Goal: Task Accomplishment & Management: Manage account settings

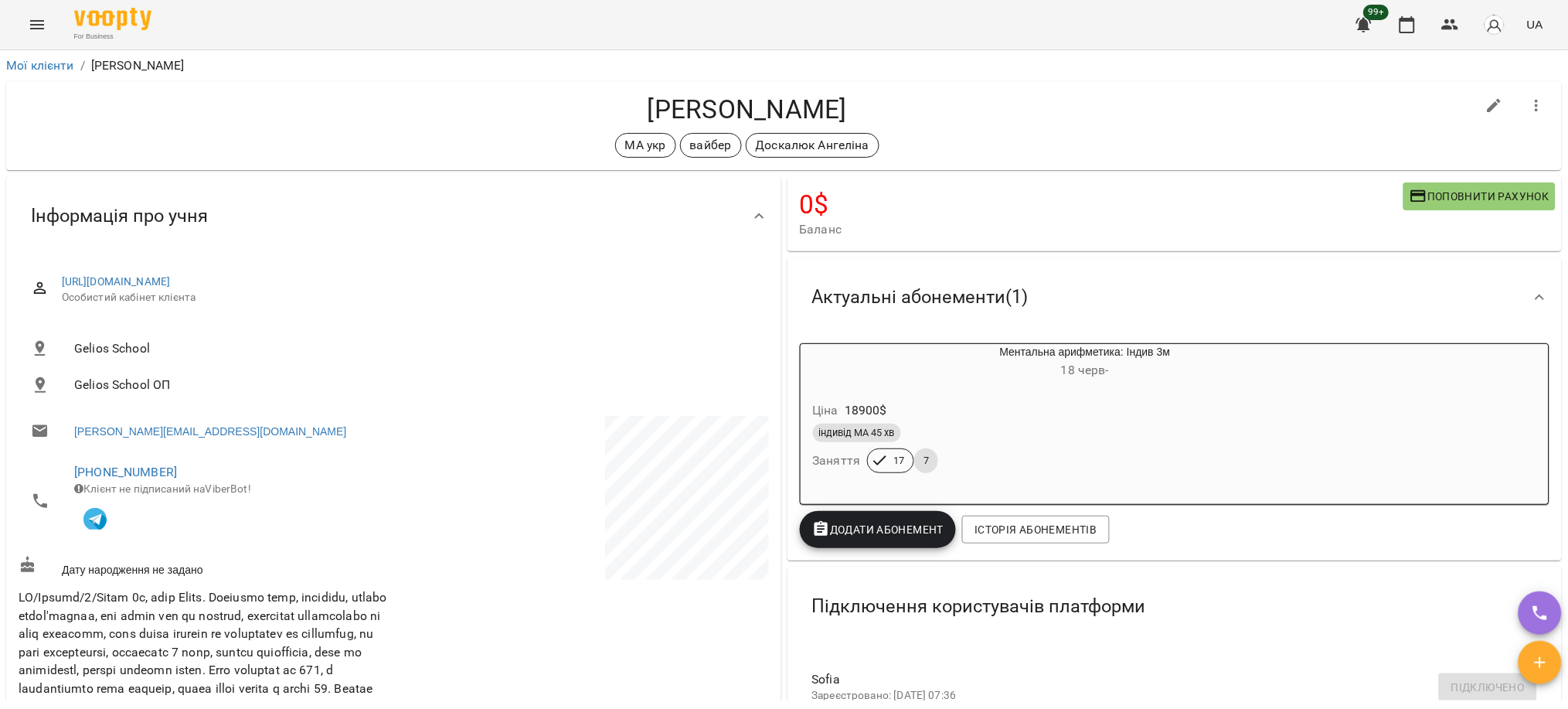
click at [57, 56] on li "Мої клієнти" at bounding box center [40, 65] width 68 height 18
click at [50, 69] on link "Мої клієнти" at bounding box center [40, 65] width 68 height 15
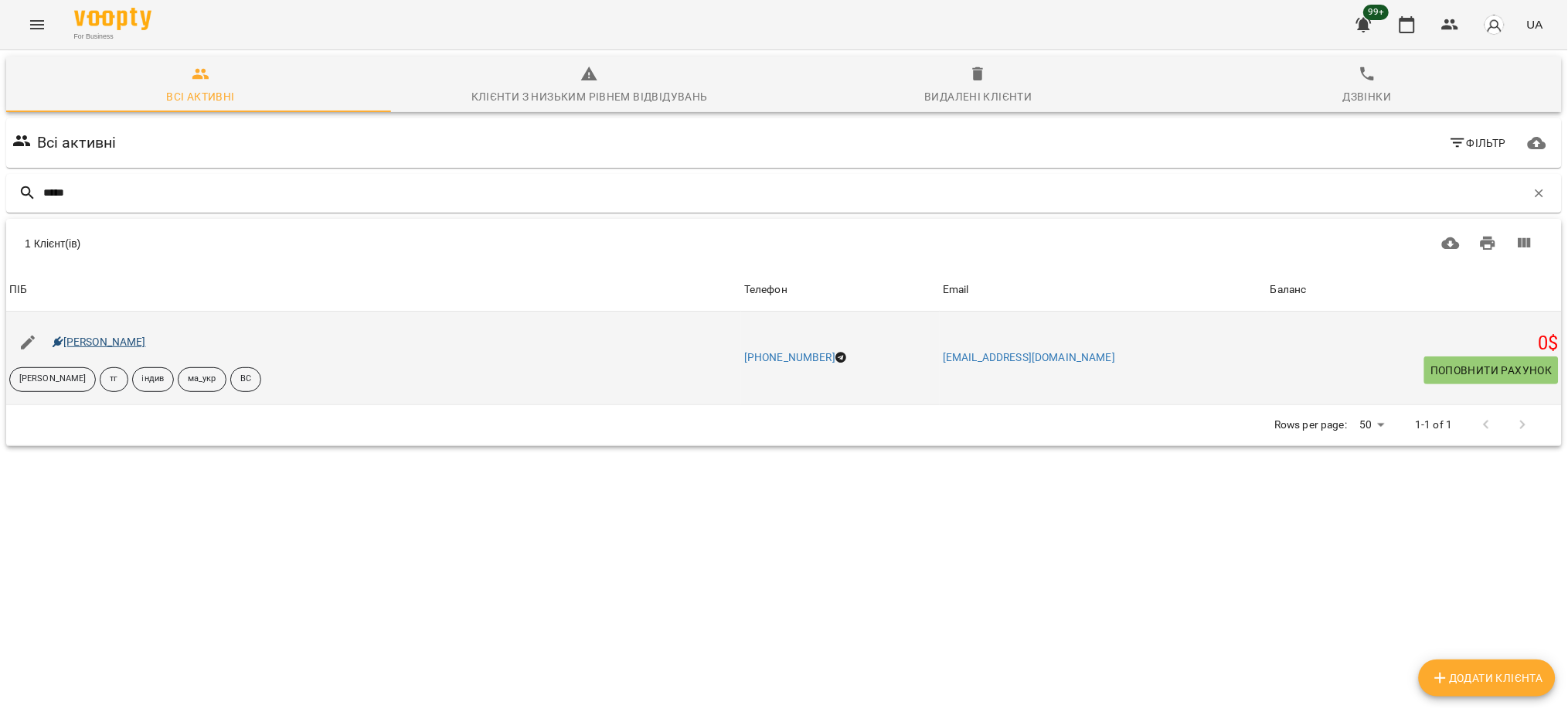
type input "*****"
click at [124, 341] on link "[PERSON_NAME]" at bounding box center [99, 341] width 93 height 13
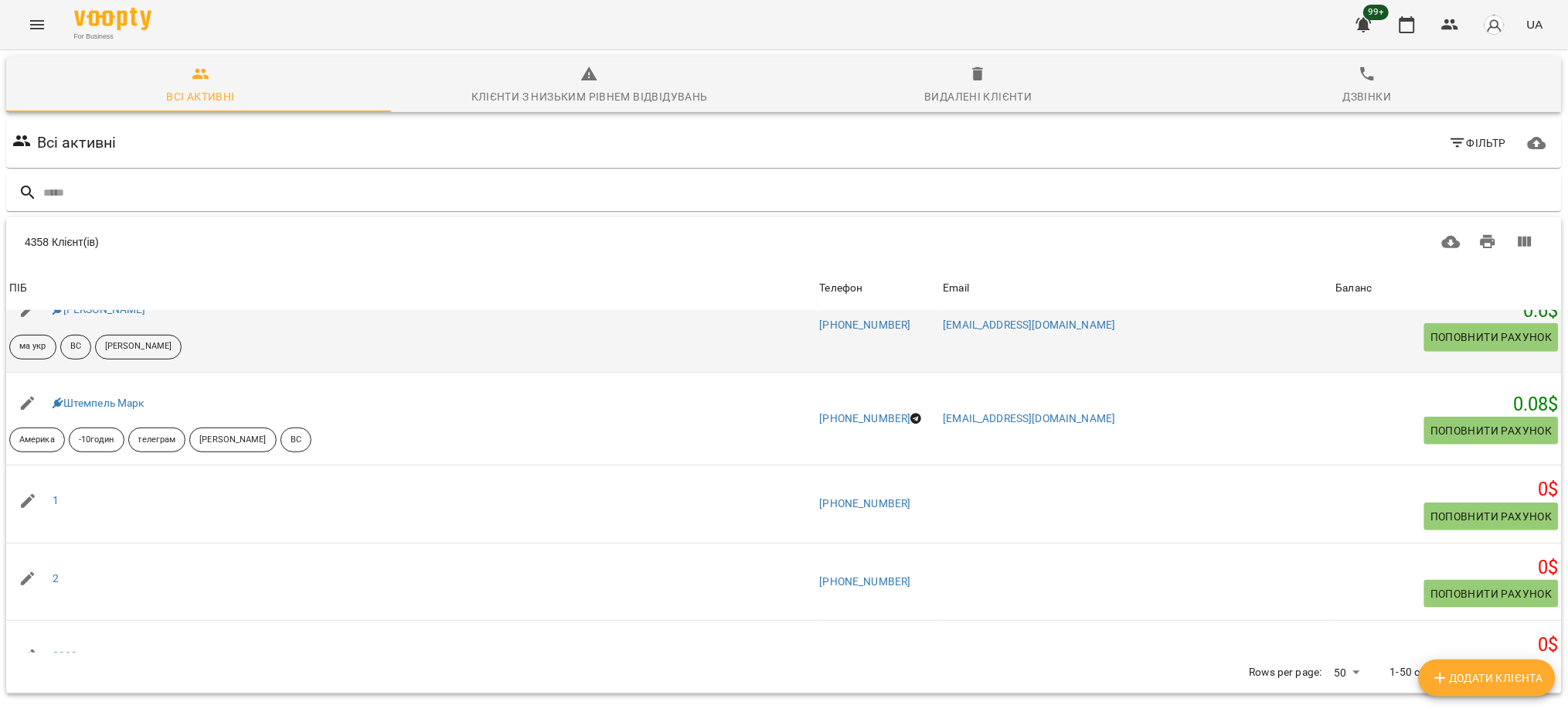
scroll to position [412, 0]
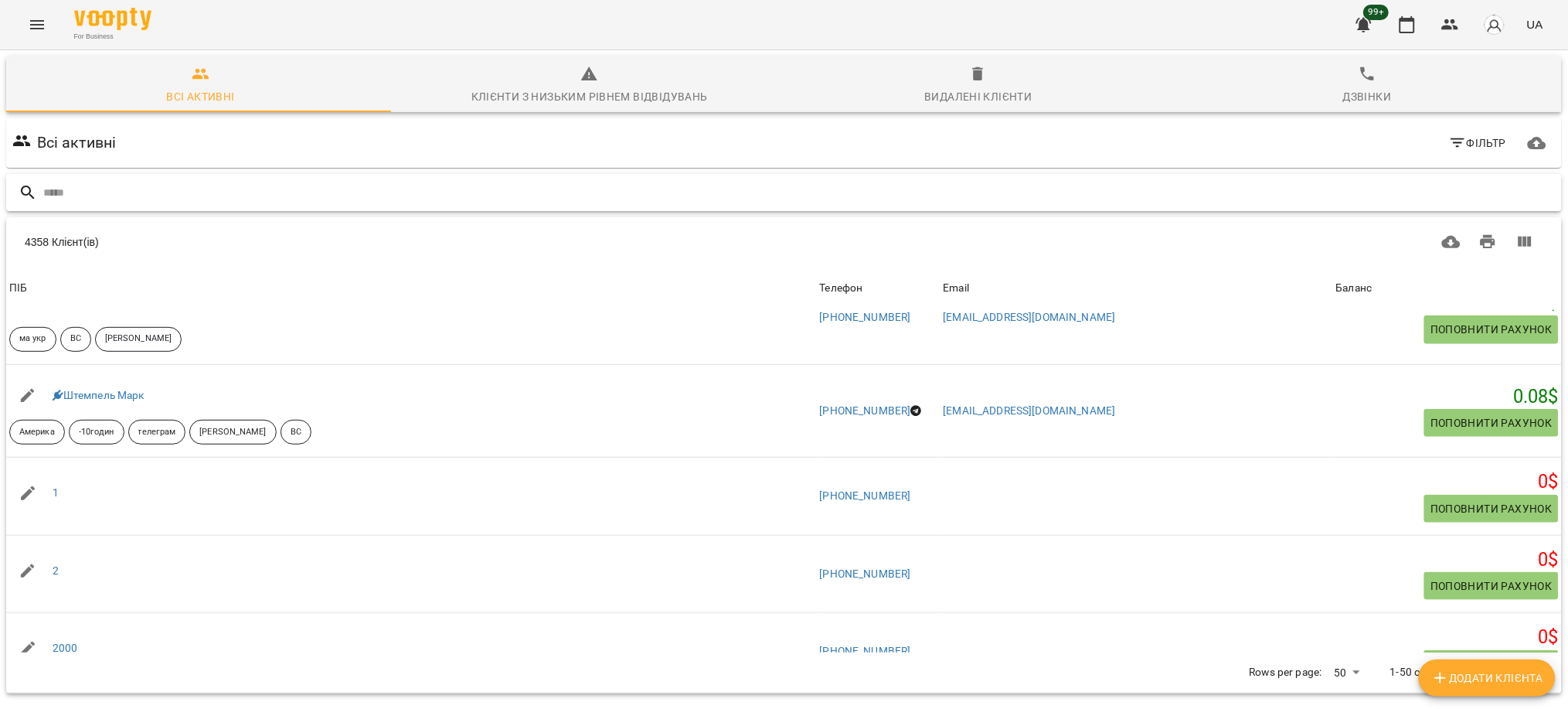
click at [183, 197] on input "text" at bounding box center [800, 192] width 1513 height 25
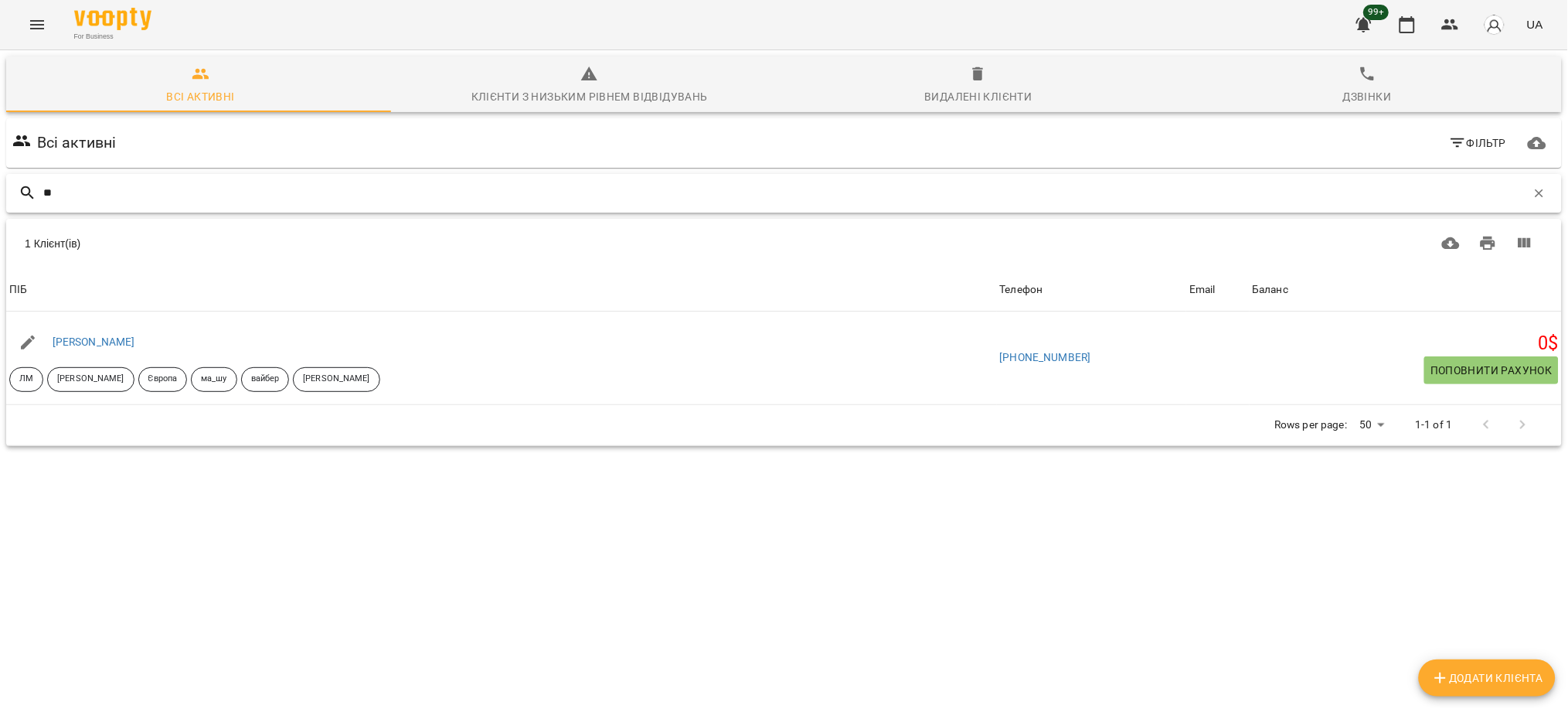
type input "*"
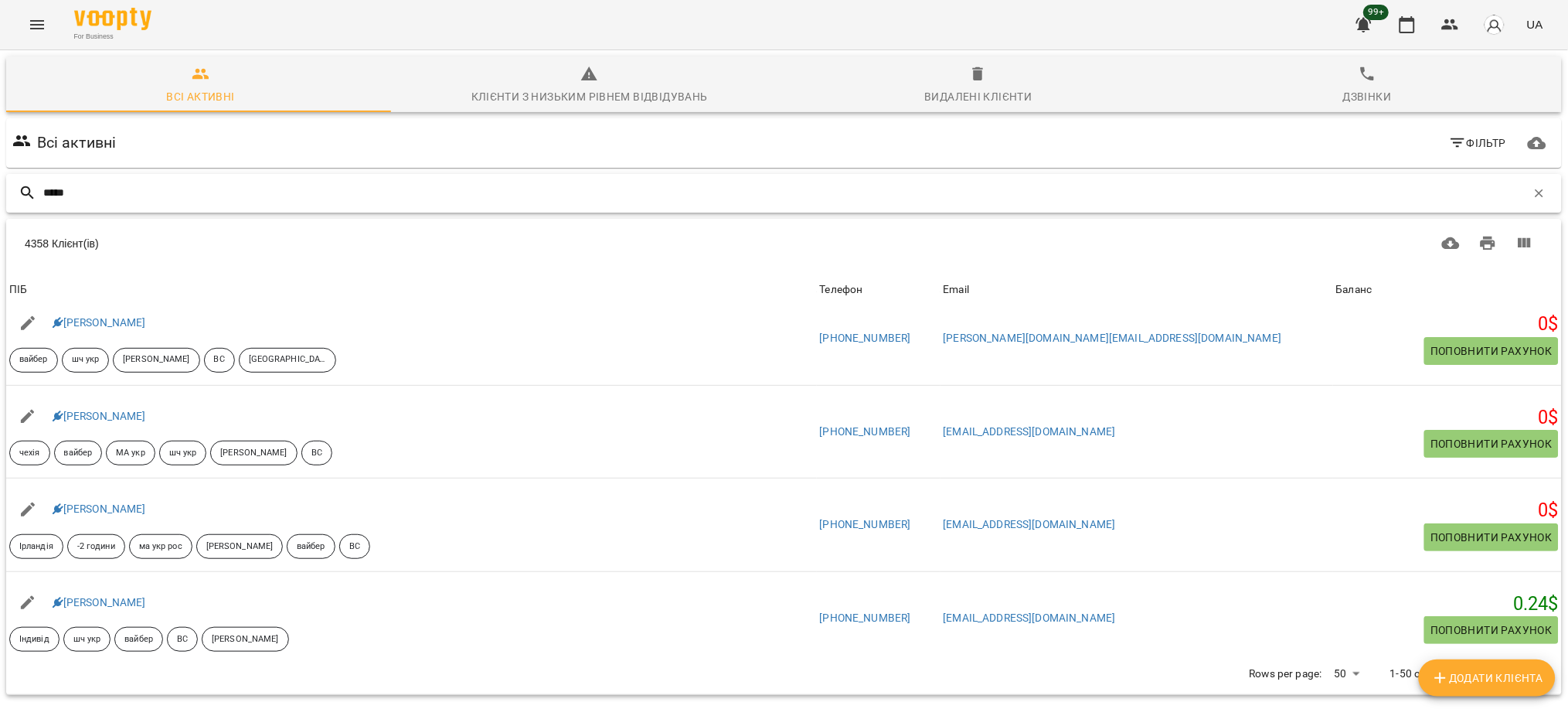
scroll to position [0, 0]
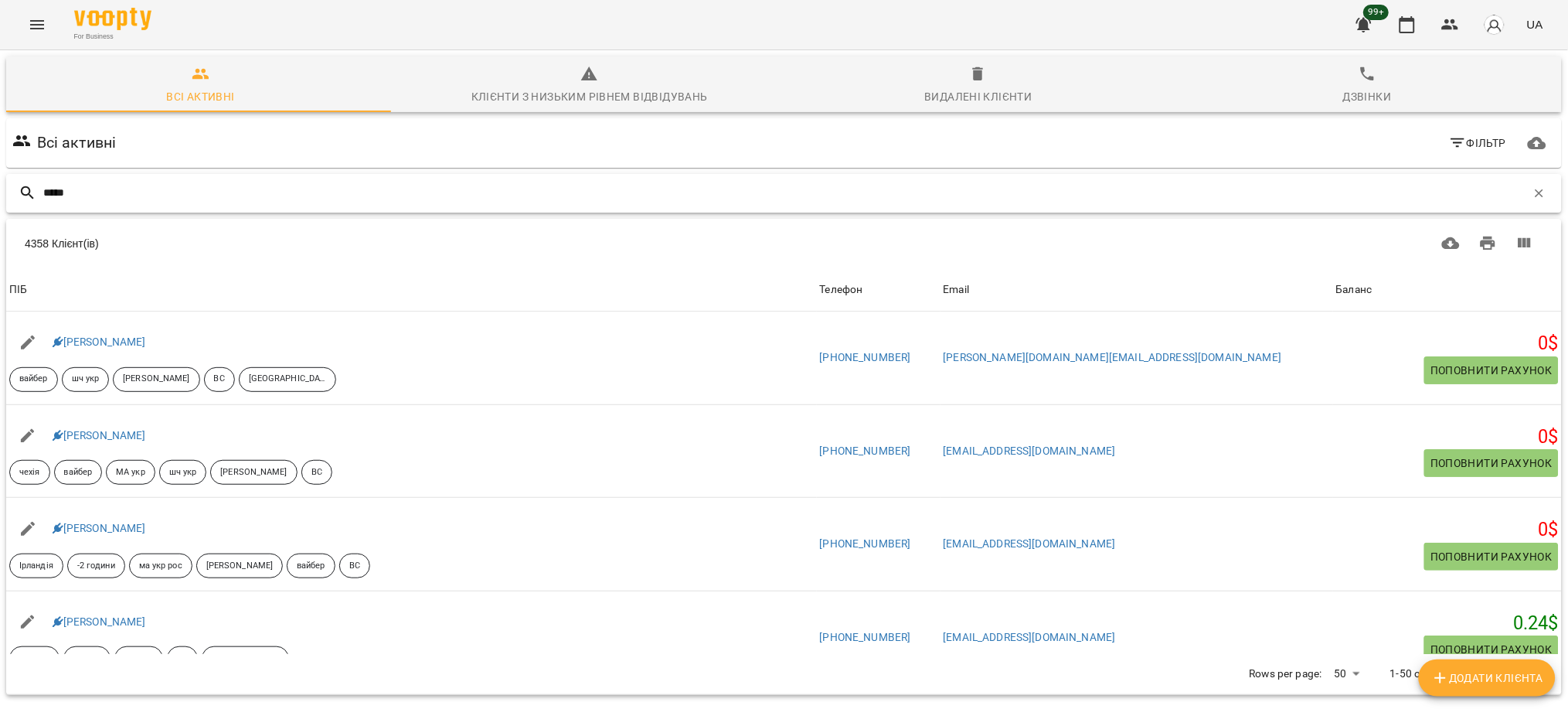
drag, startPoint x: 167, startPoint y: 195, endPoint x: -8, endPoint y: 171, distance: 176.6
click at [0, 171] on html "For Business 99+ UA Всі активні Клієнти з низьким рівнем відвідувань Видалені к…" at bounding box center [784, 404] width 1568 height 809
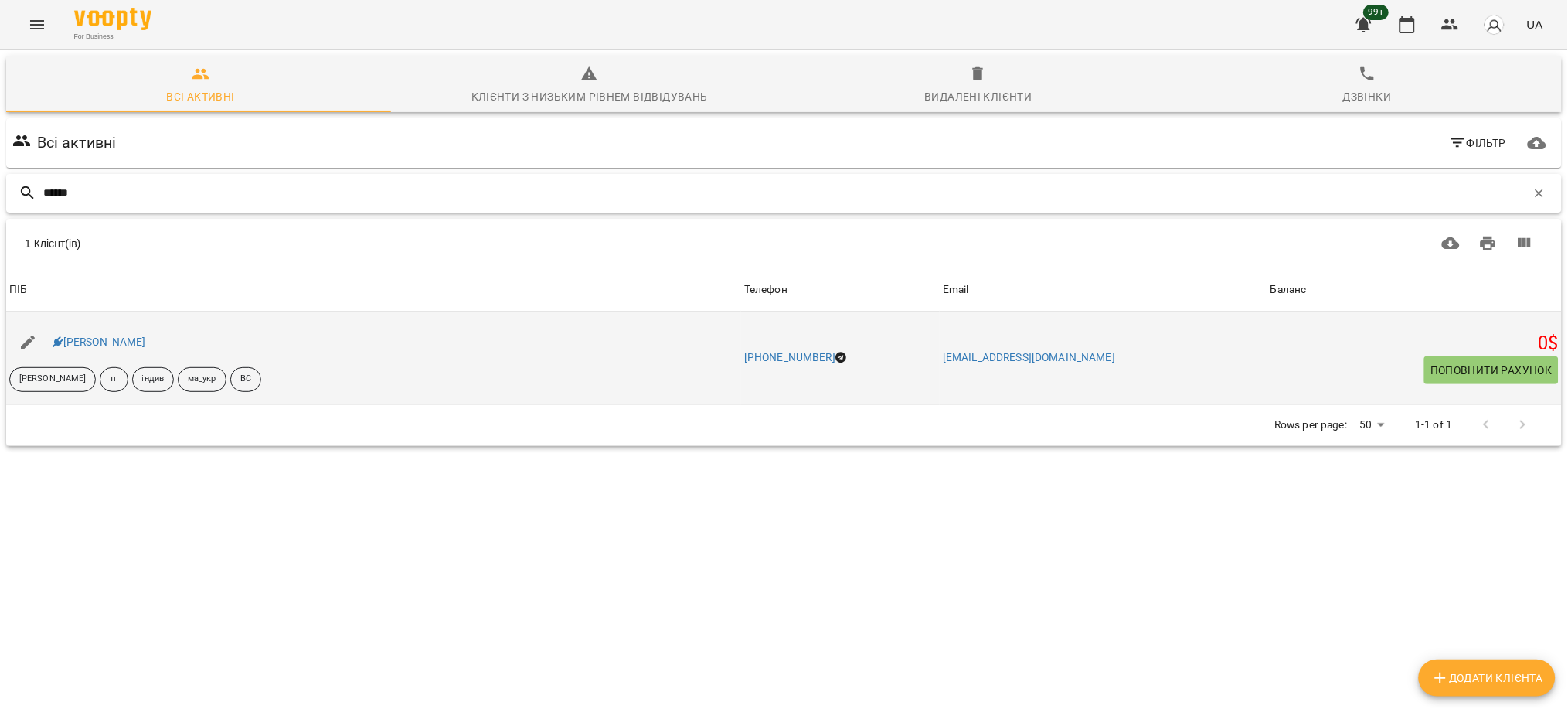
type input "******"
drag, startPoint x: 161, startPoint y: 346, endPoint x: 54, endPoint y: 343, distance: 107.0
click at [54, 343] on div "[PERSON_NAME]" at bounding box center [373, 342] width 735 height 44
copy link "[PERSON_NAME]"
click at [97, 343] on link "[PERSON_NAME]" at bounding box center [99, 341] width 93 height 13
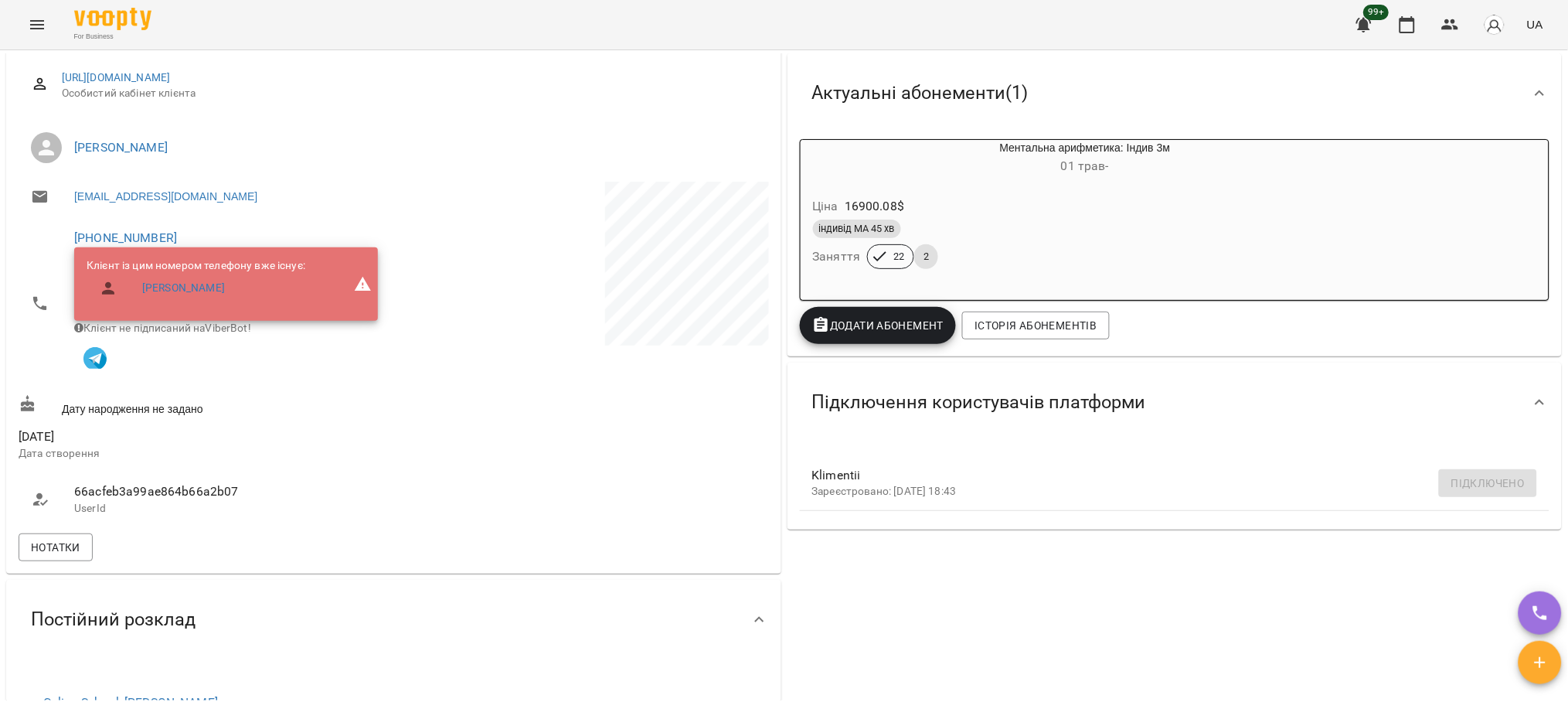
scroll to position [206, 0]
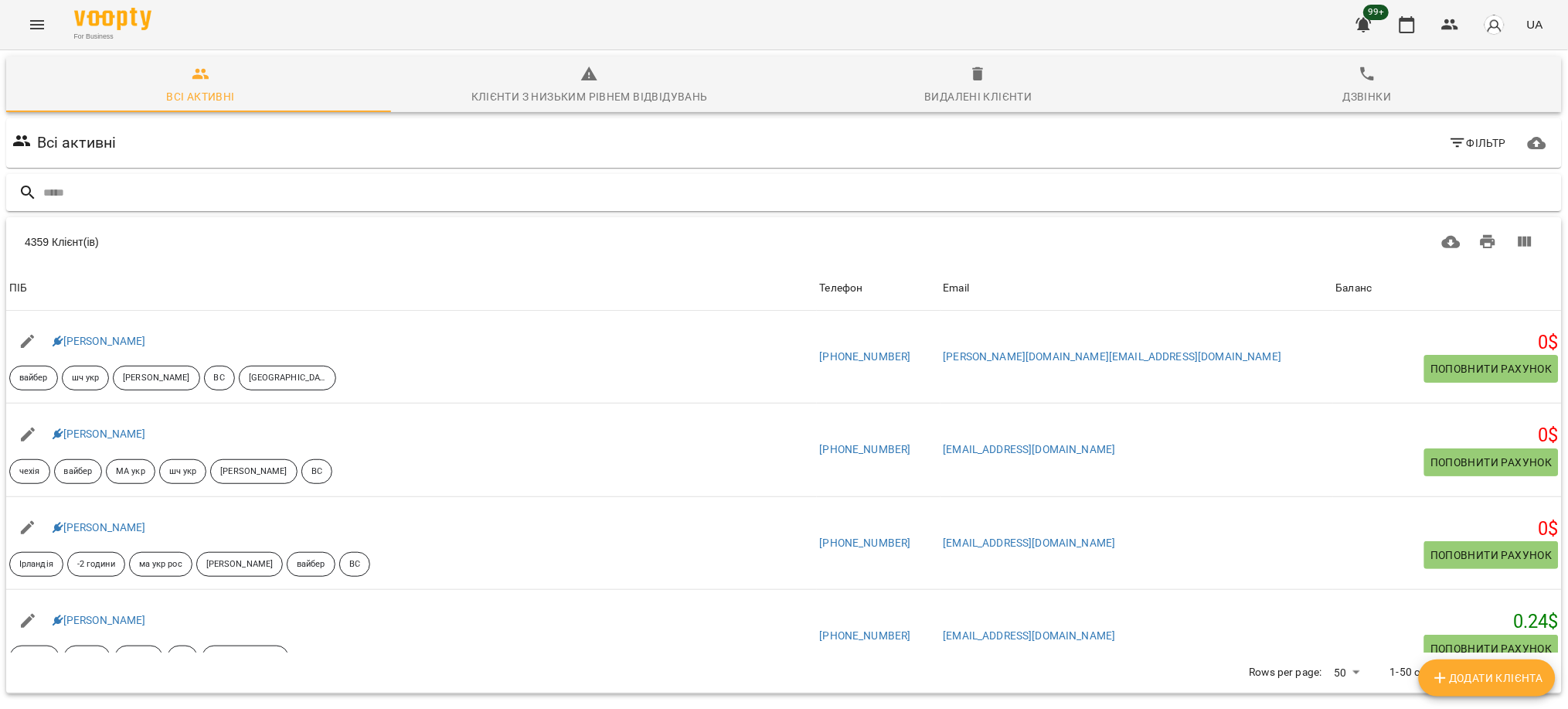
click at [275, 191] on input "text" at bounding box center [800, 192] width 1513 height 25
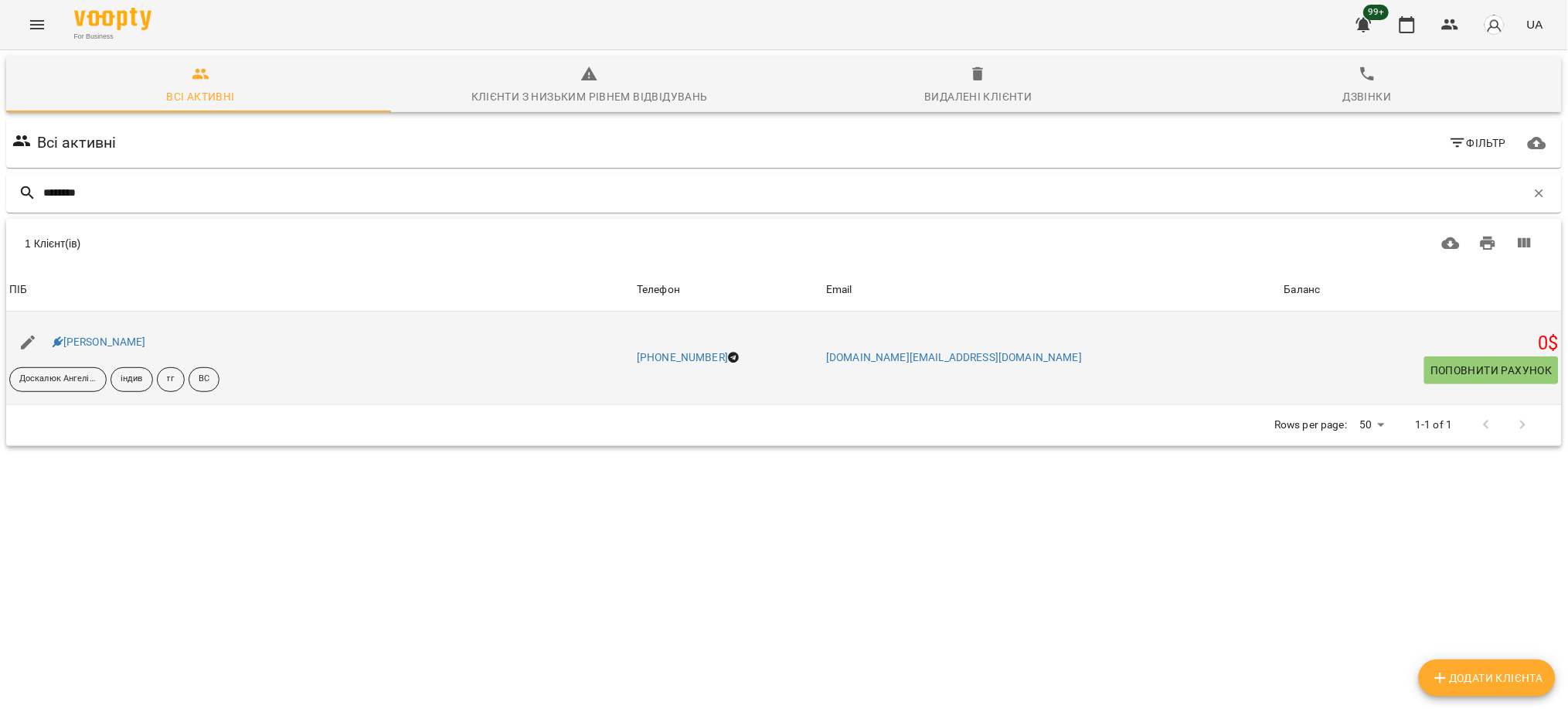
type input "********"
drag, startPoint x: 161, startPoint y: 345, endPoint x: 63, endPoint y: 338, distance: 98.2
click at [63, 338] on div "[PERSON_NAME]" at bounding box center [319, 342] width 627 height 44
copy link "[PERSON_NAME]"
click at [126, 344] on link "[PERSON_NAME]" at bounding box center [99, 341] width 93 height 13
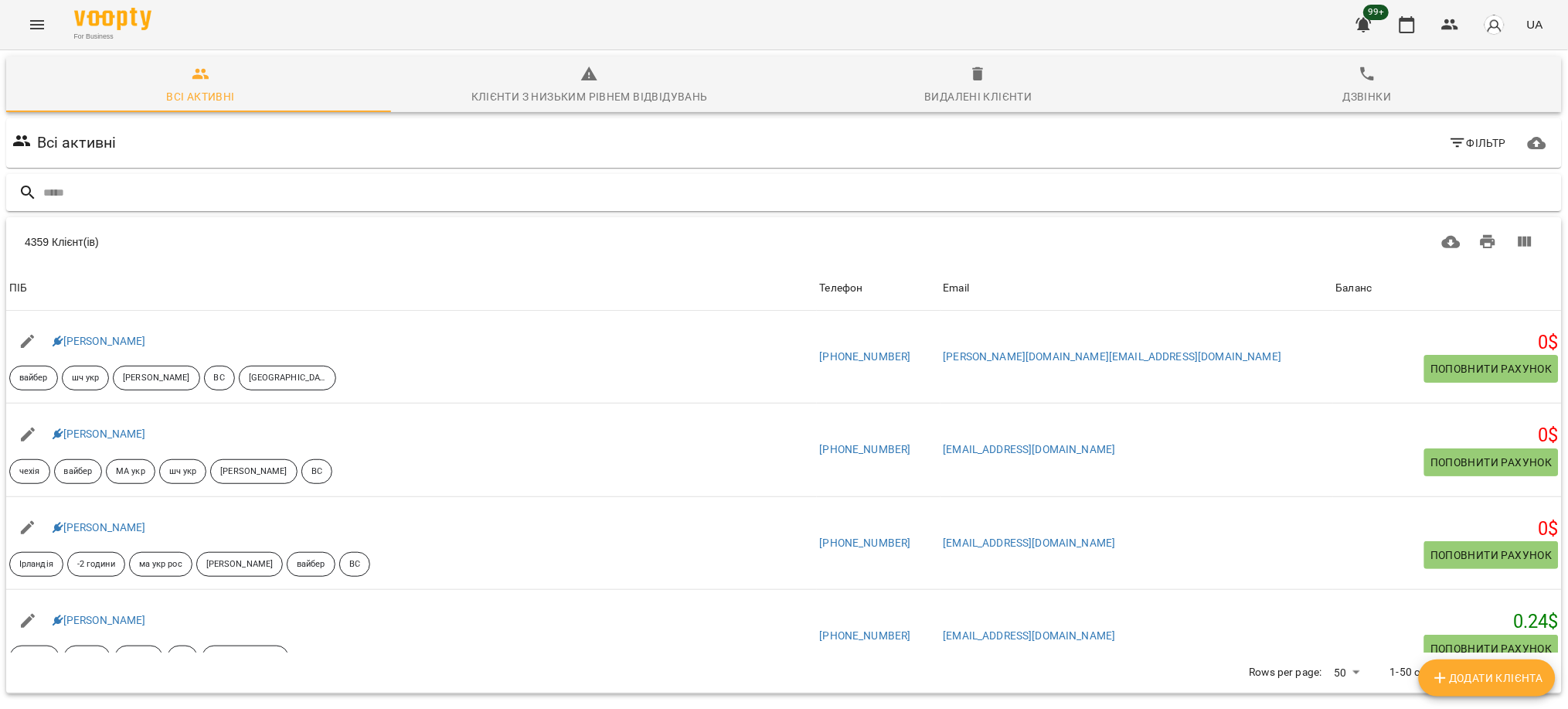
click at [302, 192] on input "text" at bounding box center [800, 192] width 1513 height 25
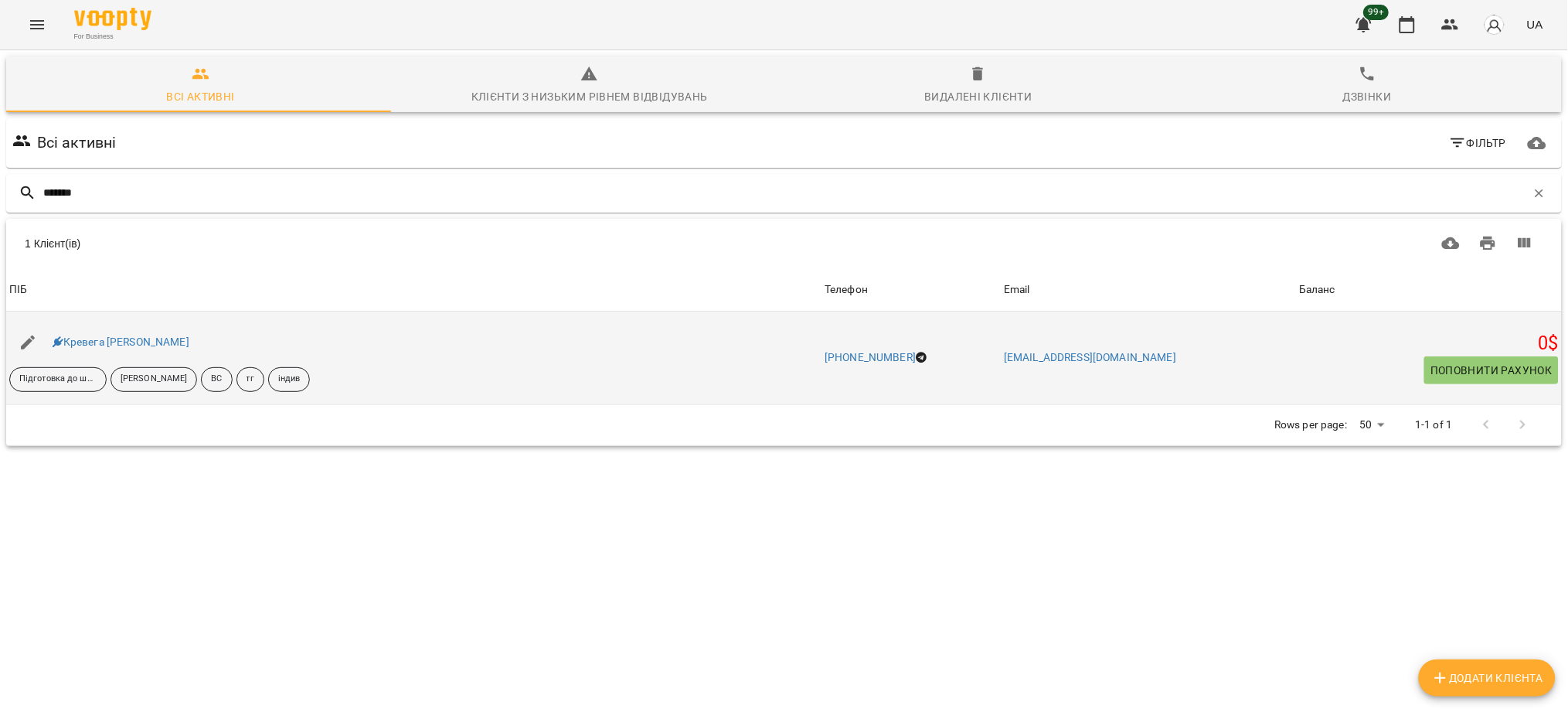
type input "*******"
drag, startPoint x: 147, startPoint y: 343, endPoint x: 54, endPoint y: 345, distance: 93.0
click at [54, 345] on div "Кревега [PERSON_NAME]" at bounding box center [414, 342] width 816 height 44
copy link "Кревега [PERSON_NAME]"
click at [118, 345] on link "Кревега [PERSON_NAME]" at bounding box center [120, 341] width 137 height 13
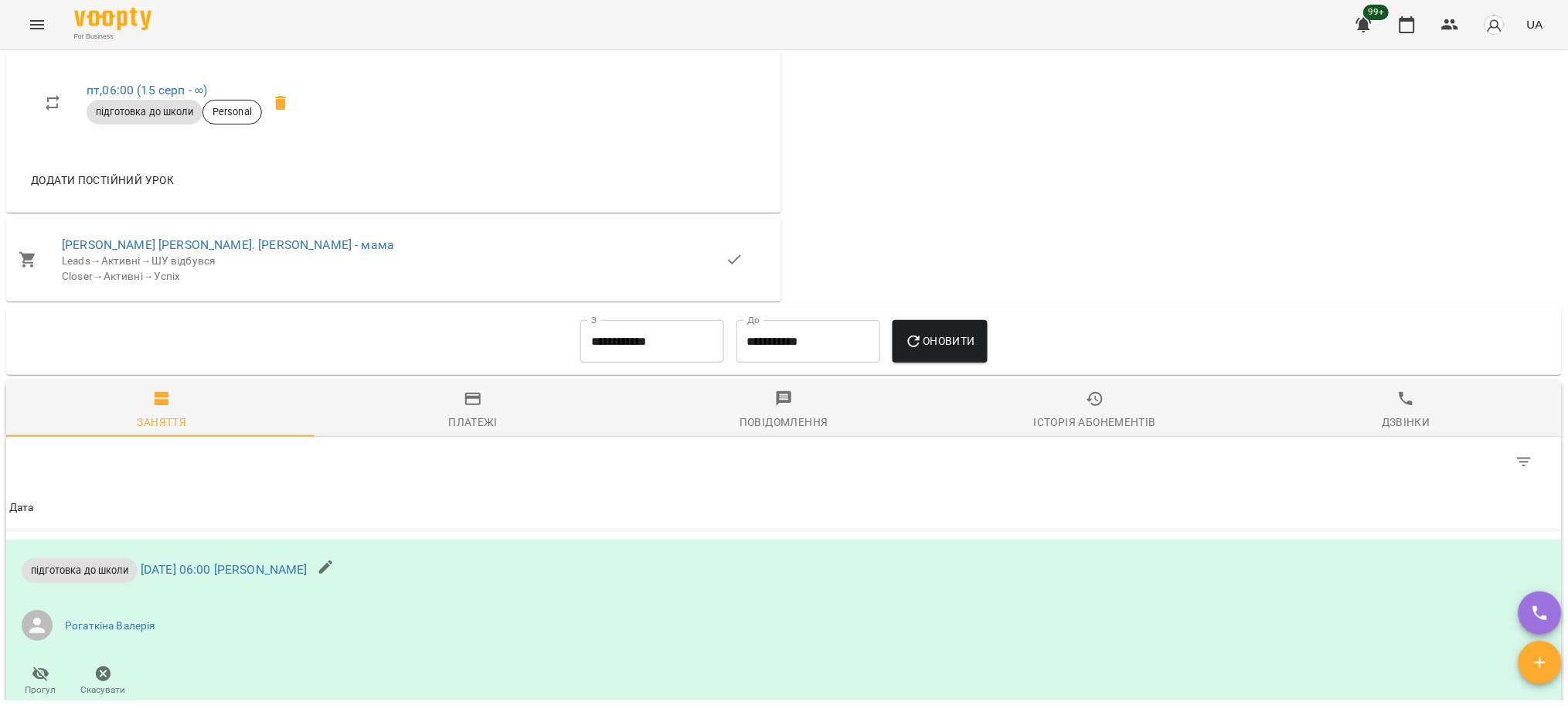
scroll to position [1133, 0]
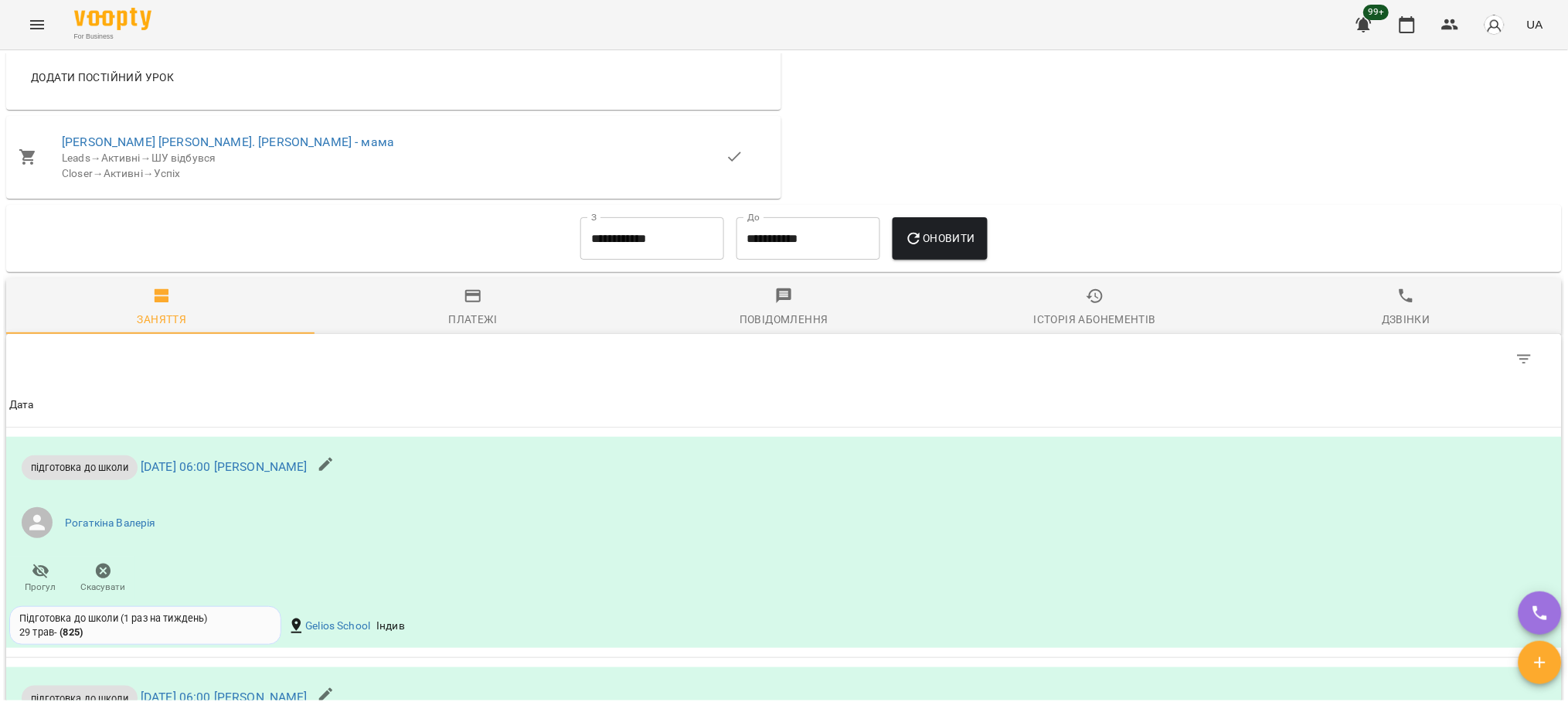
click at [1078, 313] on div "Історія абонементів" at bounding box center [1095, 319] width 122 height 18
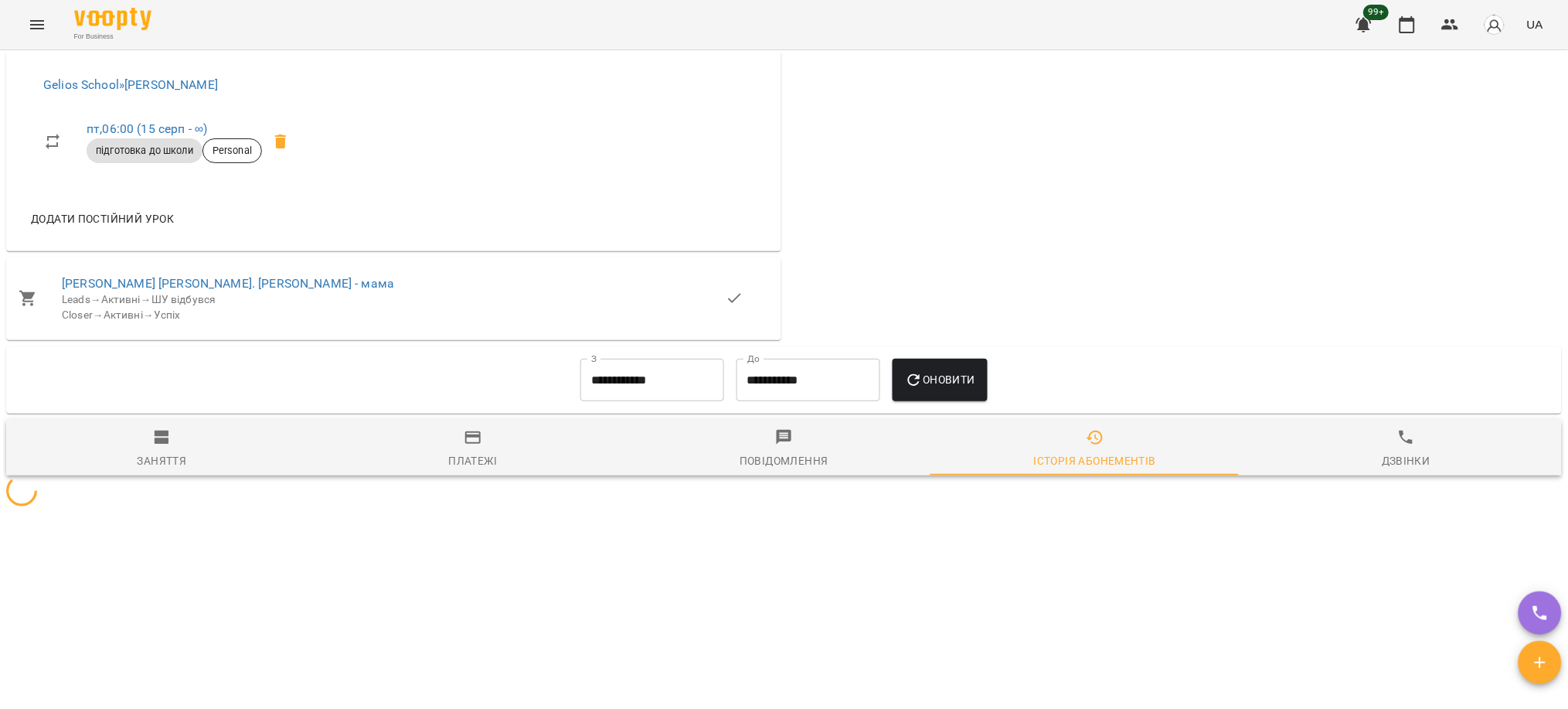
scroll to position [1090, 0]
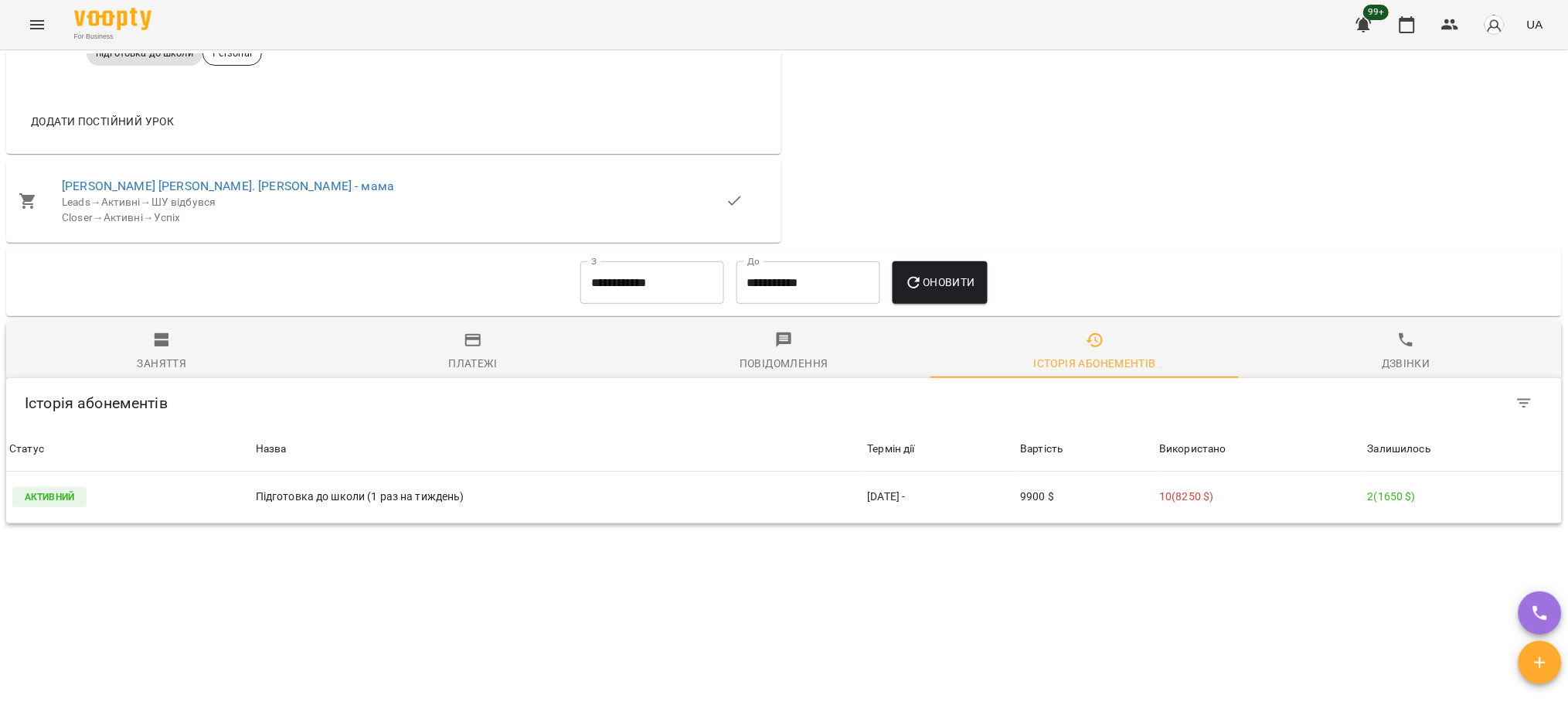
click at [678, 280] on input "**********" at bounding box center [652, 283] width 144 height 44
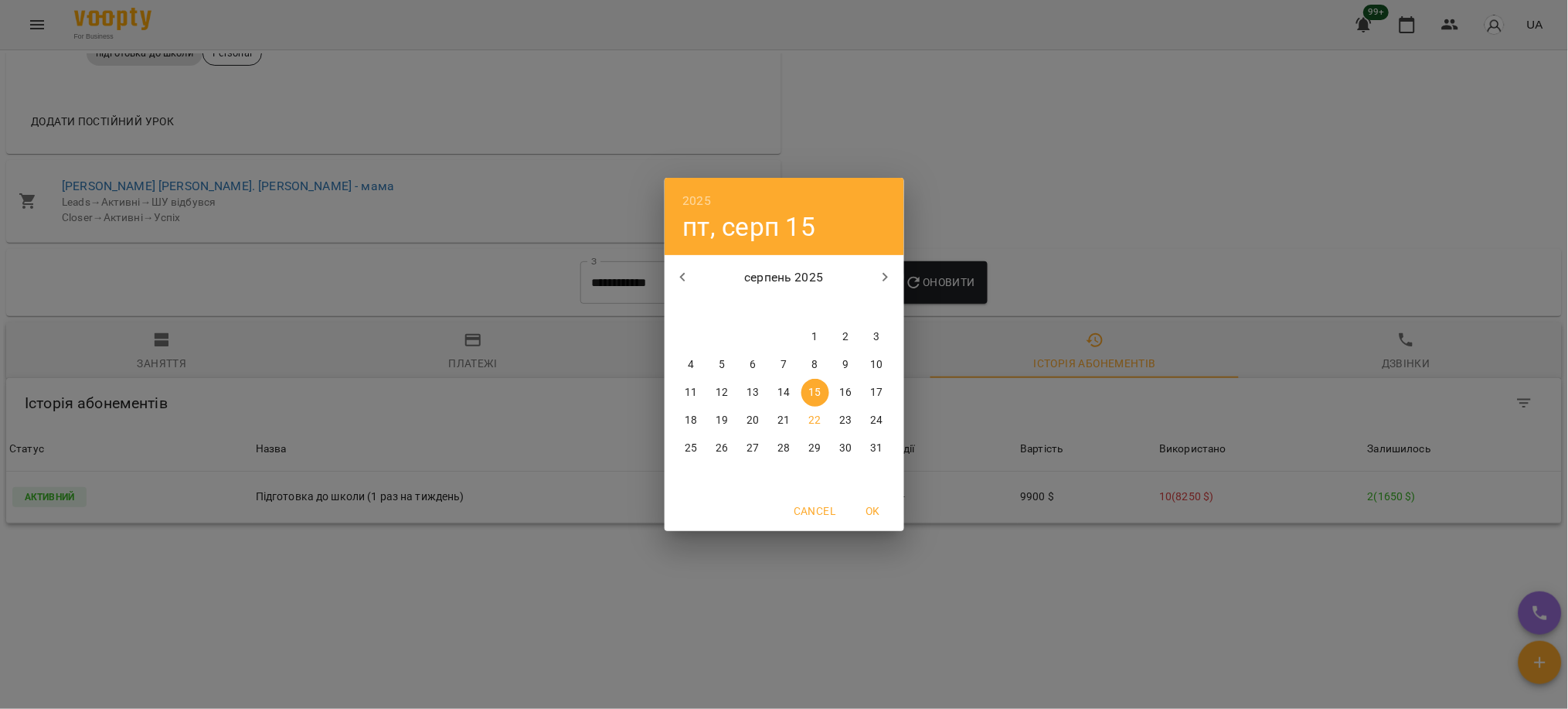
click at [684, 278] on icon "button" at bounding box center [683, 277] width 18 height 18
click at [782, 341] on p "1" at bounding box center [784, 337] width 6 height 16
type input "**********"
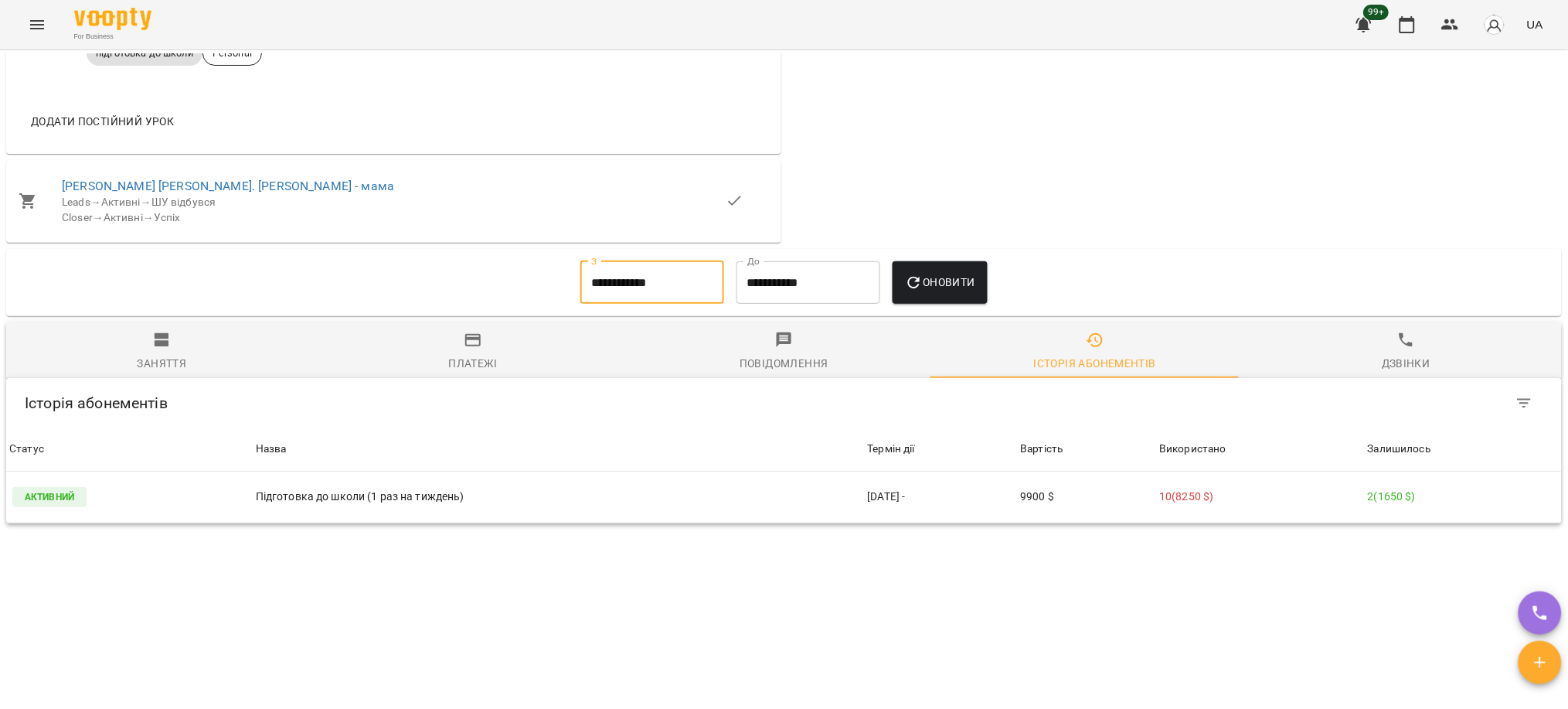
click at [951, 285] on button "Оновити" at bounding box center [940, 283] width 95 height 44
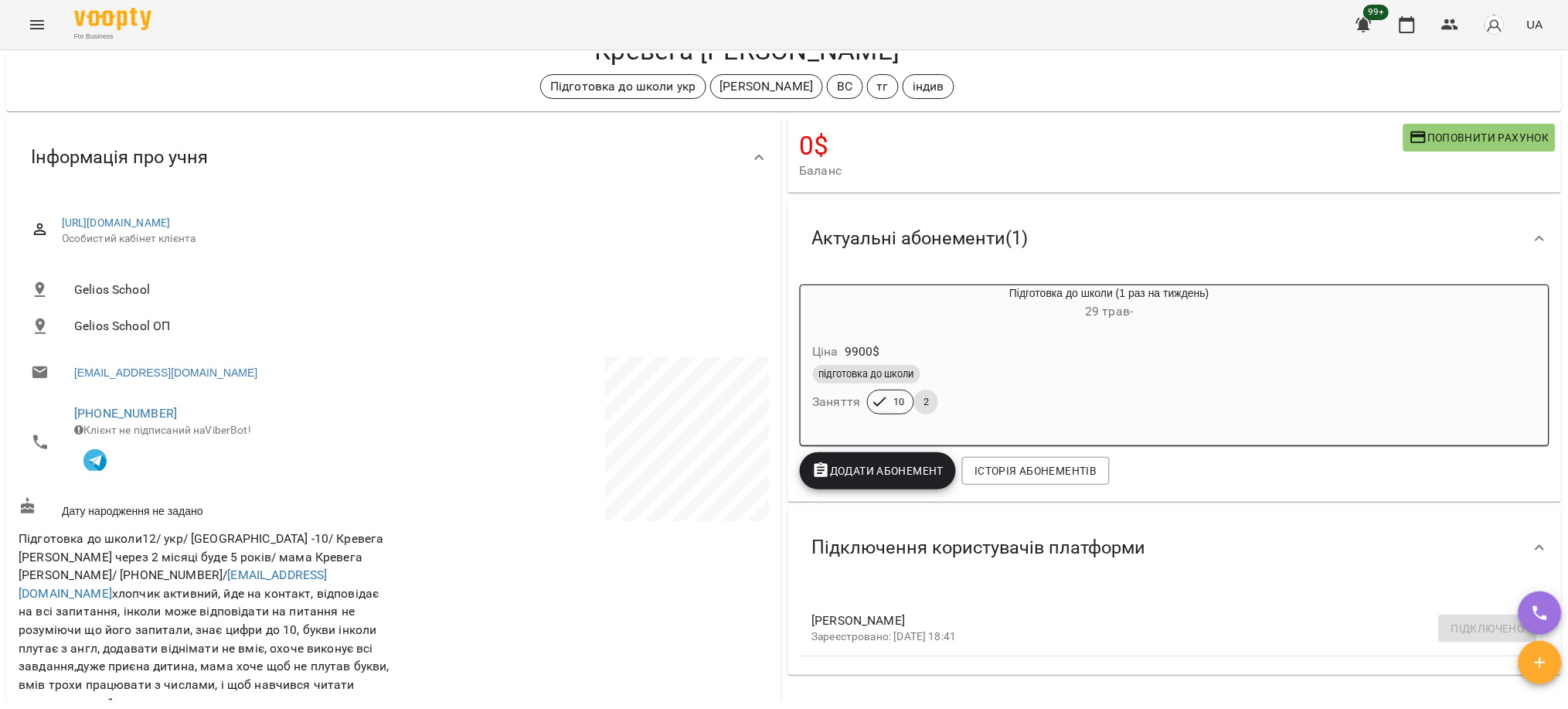
scroll to position [0, 0]
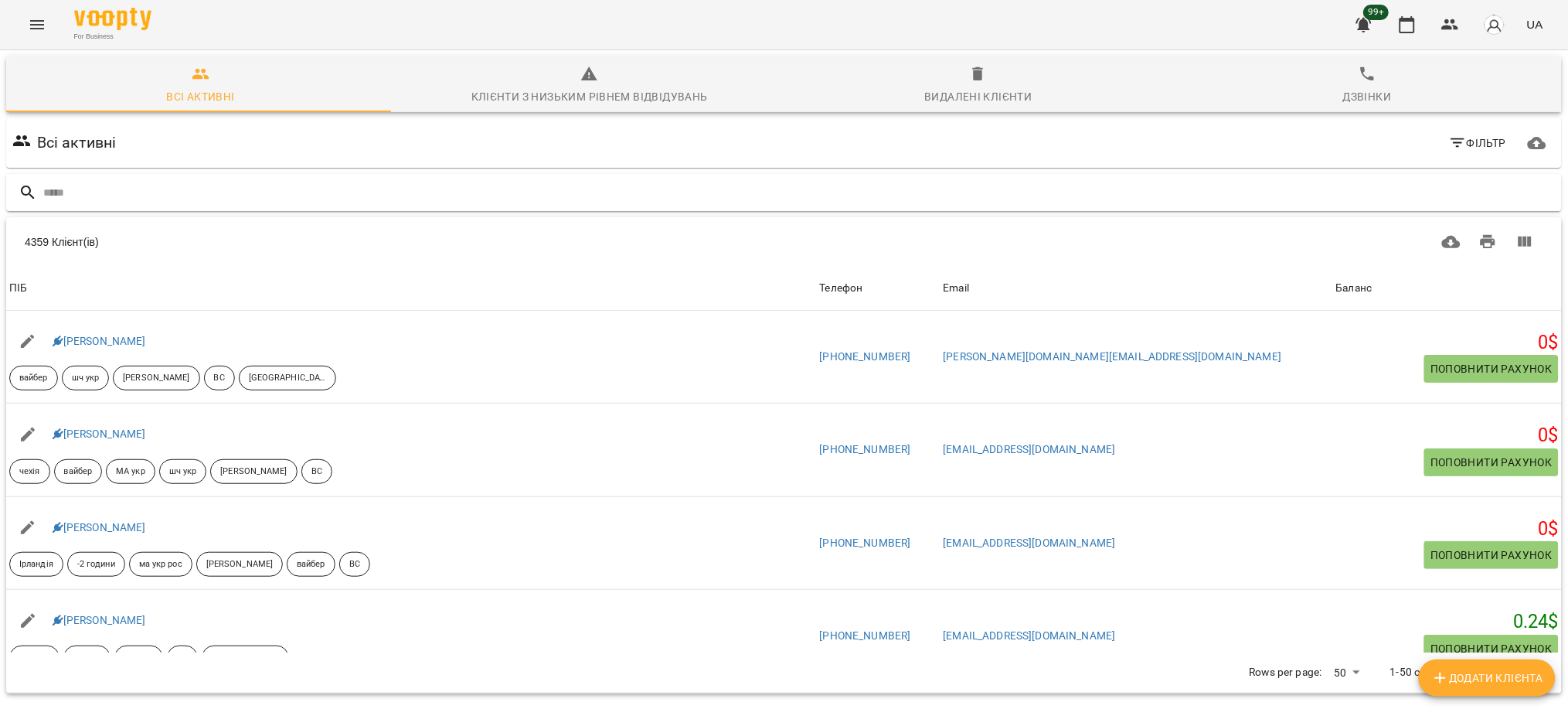
click at [119, 194] on input "text" at bounding box center [800, 192] width 1513 height 25
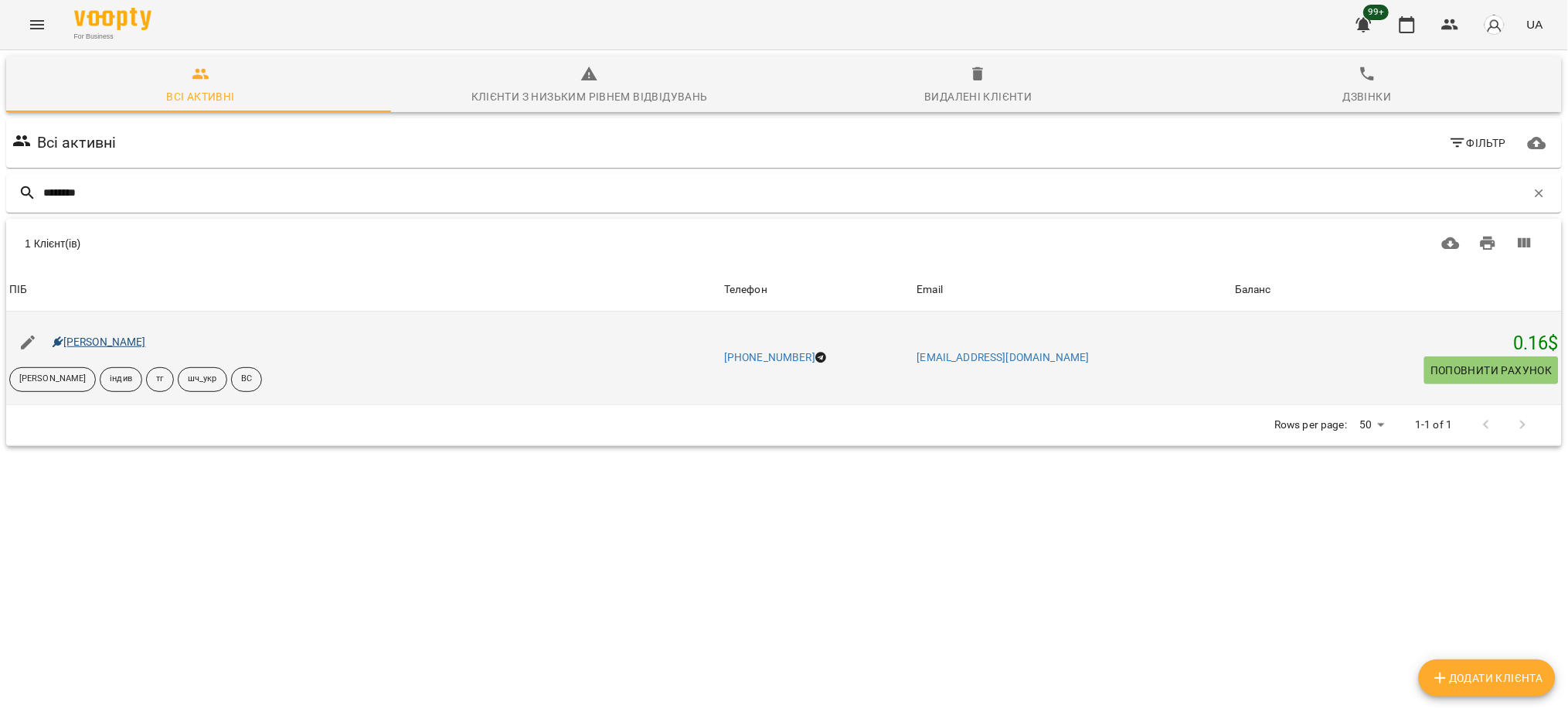
type input "********"
click at [141, 343] on link "[PERSON_NAME]" at bounding box center [99, 341] width 93 height 13
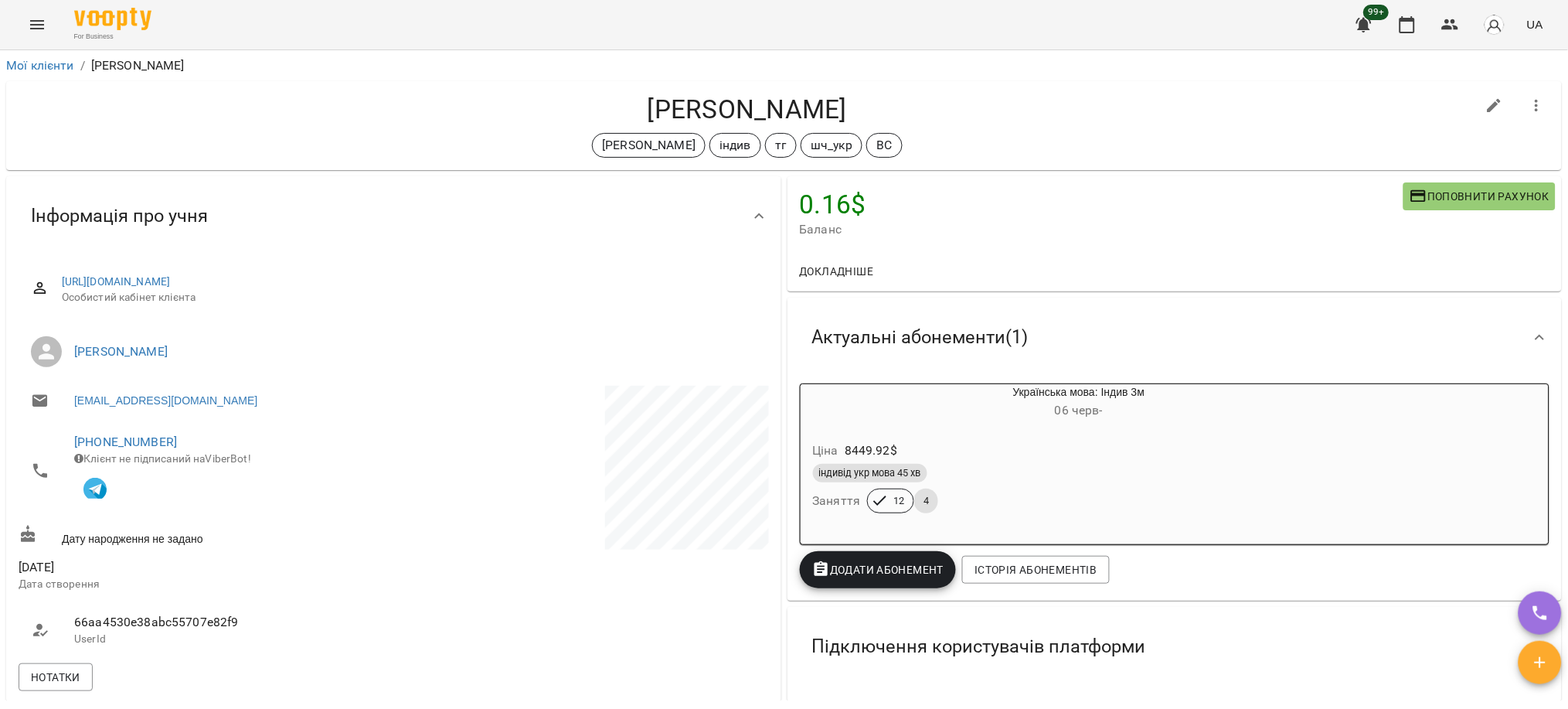
drag, startPoint x: 851, startPoint y: 113, endPoint x: 725, endPoint y: 116, distance: 126.0
click at [725, 116] on h4 "[PERSON_NAME]" at bounding box center [747, 109] width 1457 height 32
copy h4 "[PERSON_NAME]"
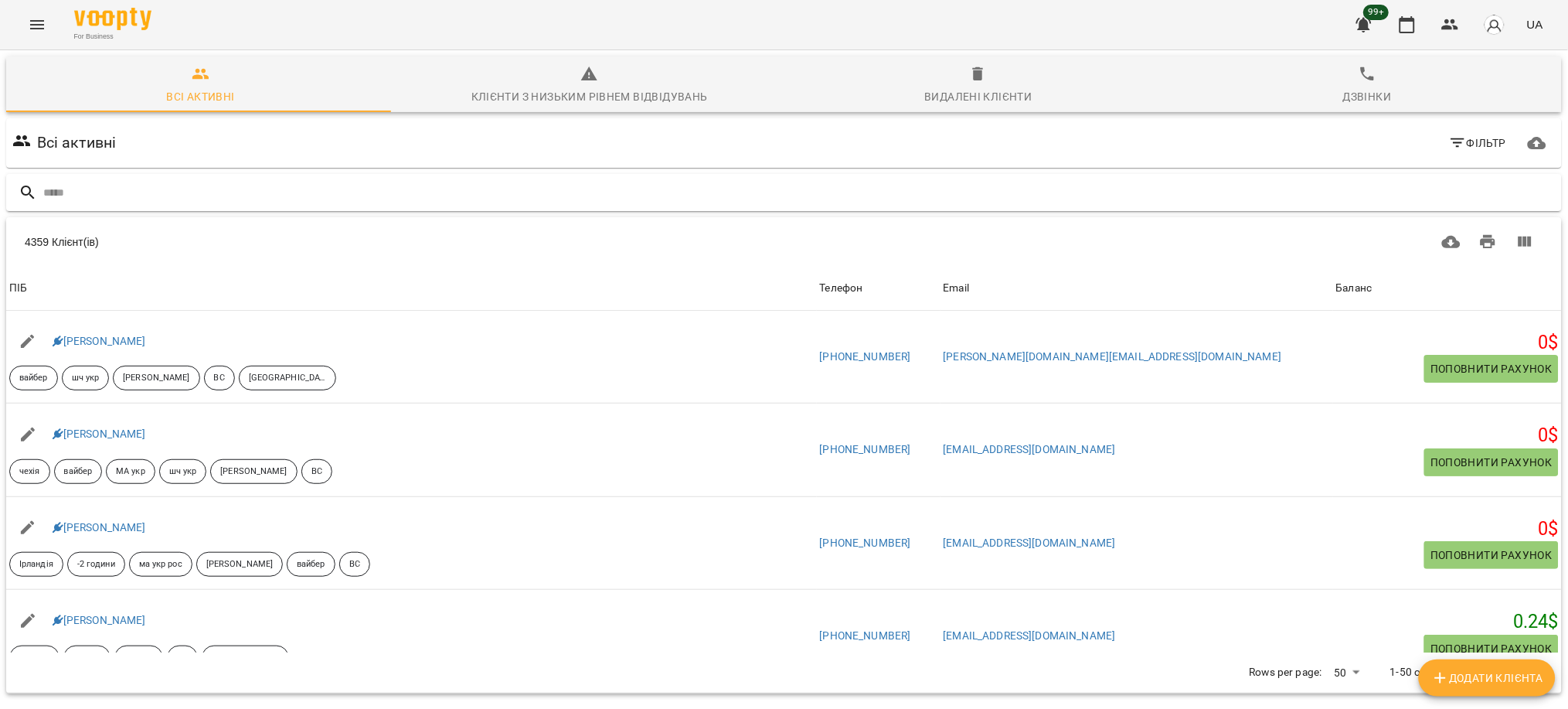
click at [303, 195] on input "text" at bounding box center [800, 192] width 1513 height 25
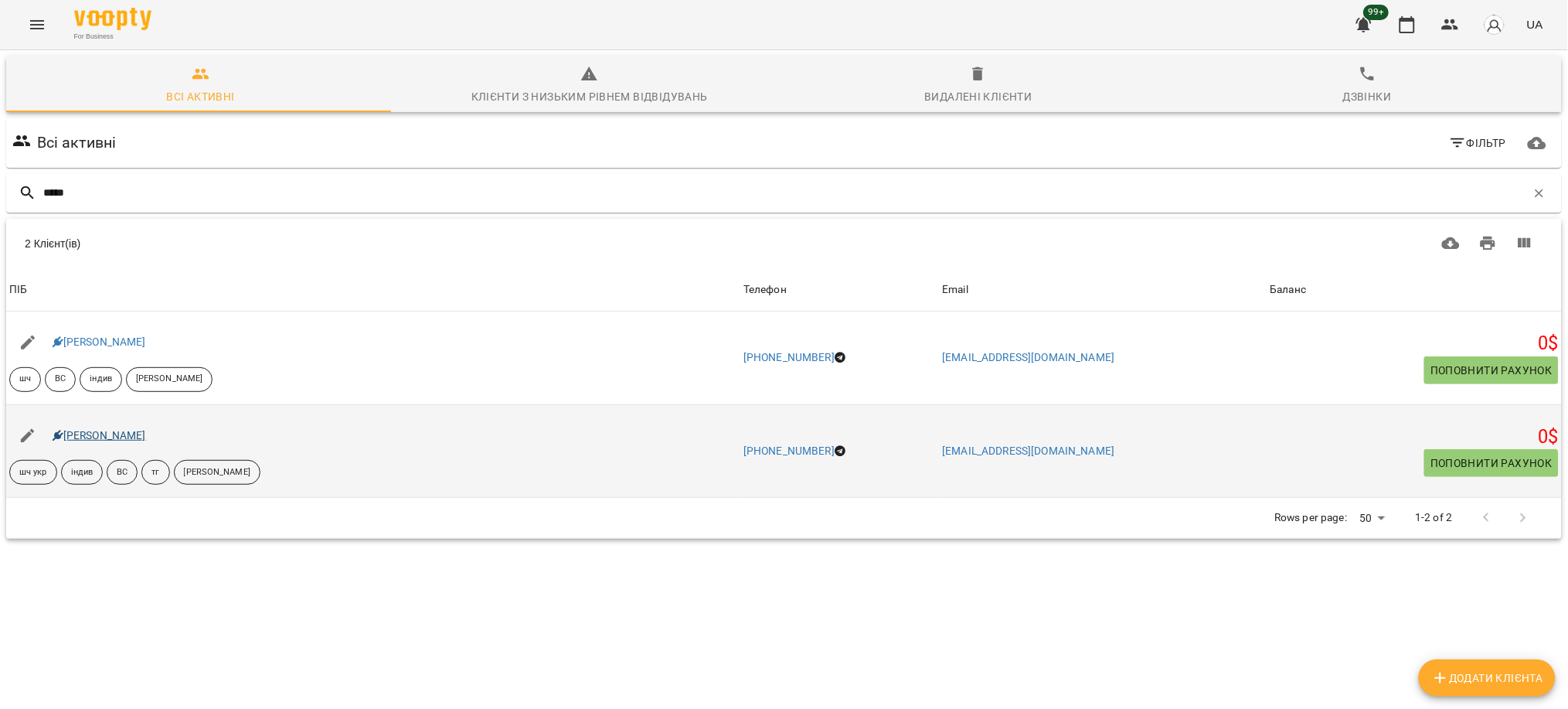
type input "*****"
click at [113, 437] on link "[PERSON_NAME]" at bounding box center [99, 435] width 93 height 13
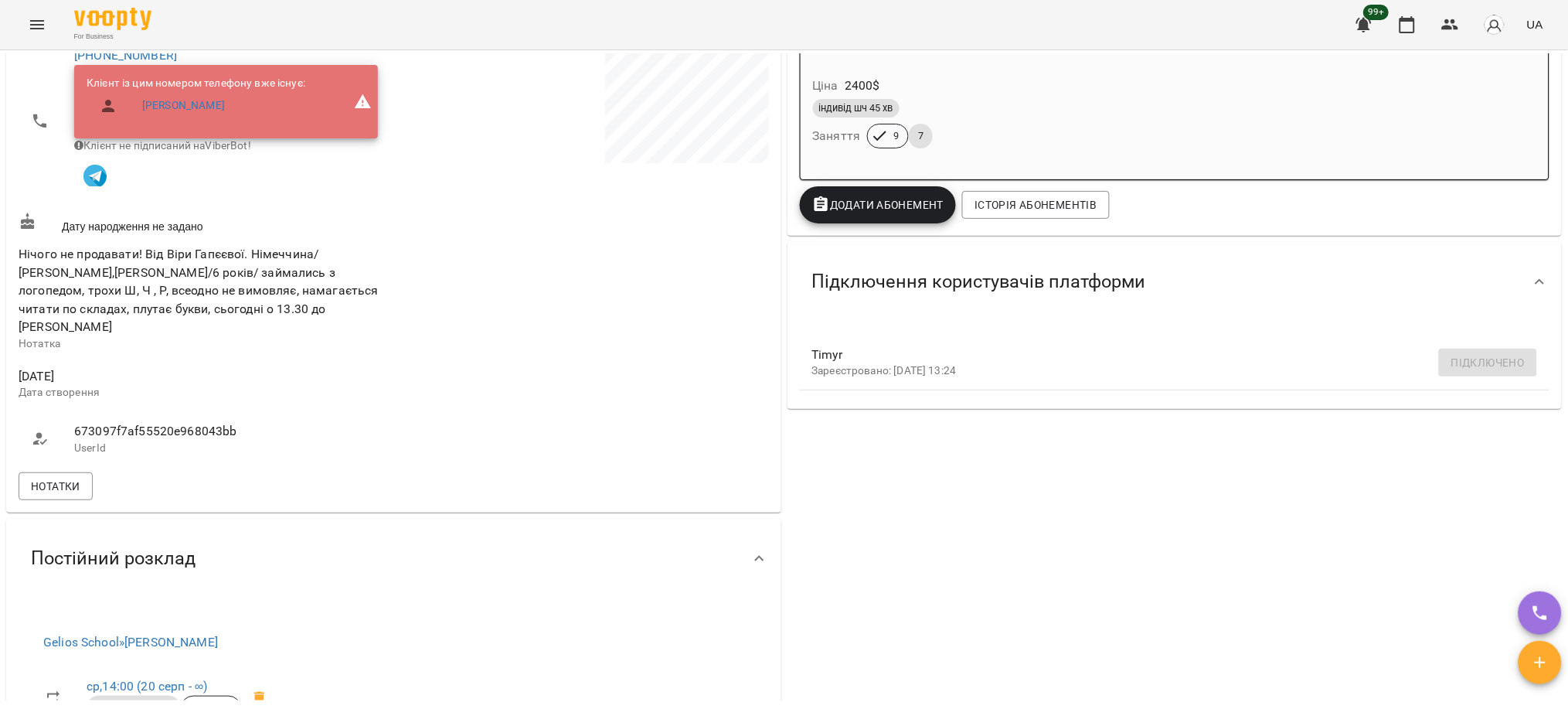
scroll to position [103, 0]
